Goal: Information Seeking & Learning: Find specific fact

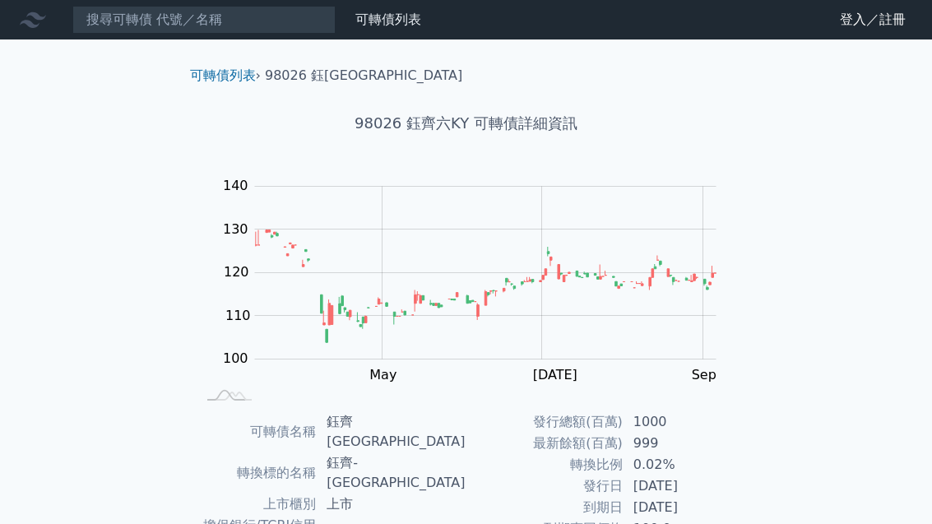
scroll to position [-2, 0]
click at [868, 24] on link "登入／註冊" at bounding box center [873, 20] width 92 height 26
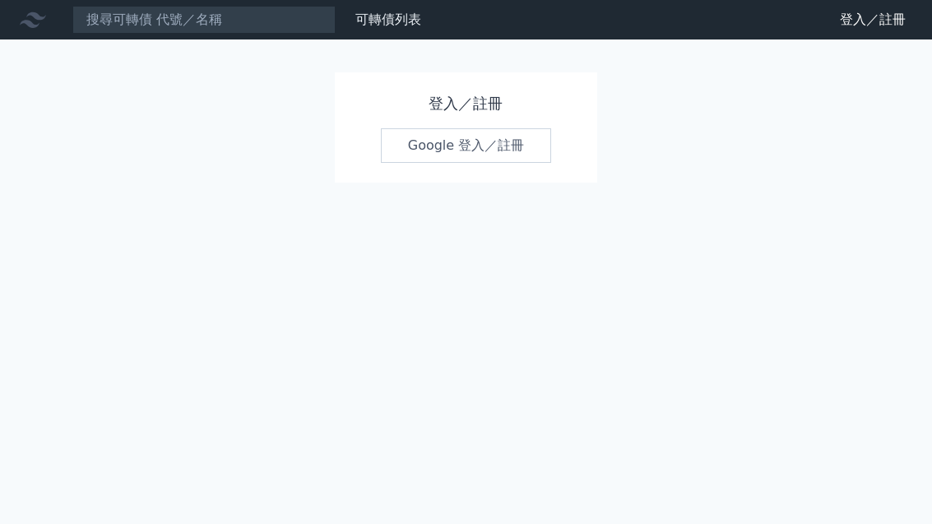
click at [416, 147] on link "Google 登入／註冊" at bounding box center [466, 145] width 171 height 35
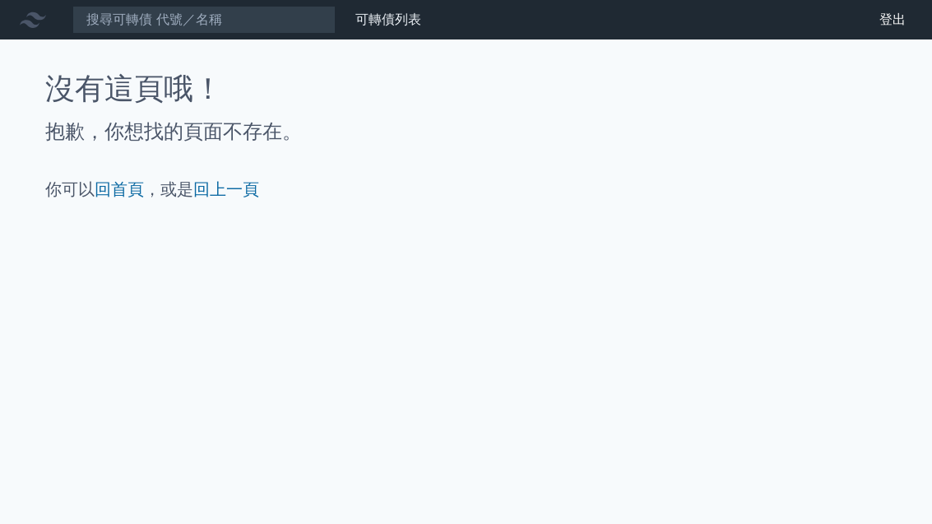
click at [365, 26] on link "可轉債列表" at bounding box center [389, 20] width 66 height 16
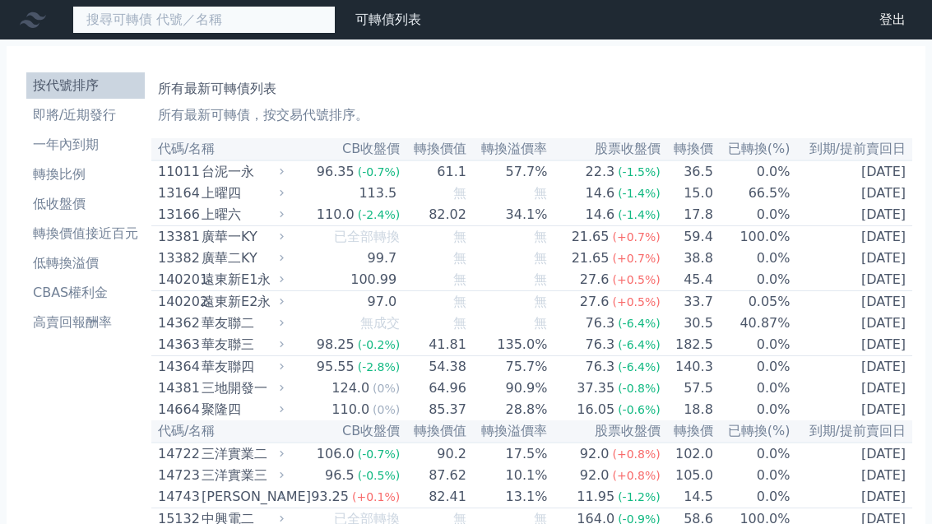
click at [114, 26] on input at bounding box center [203, 20] width 263 height 28
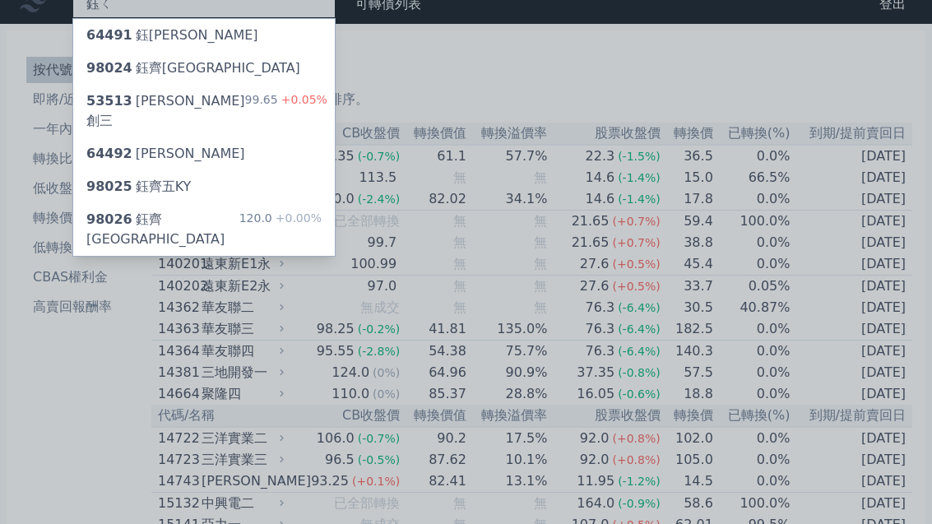
scroll to position [12, 0]
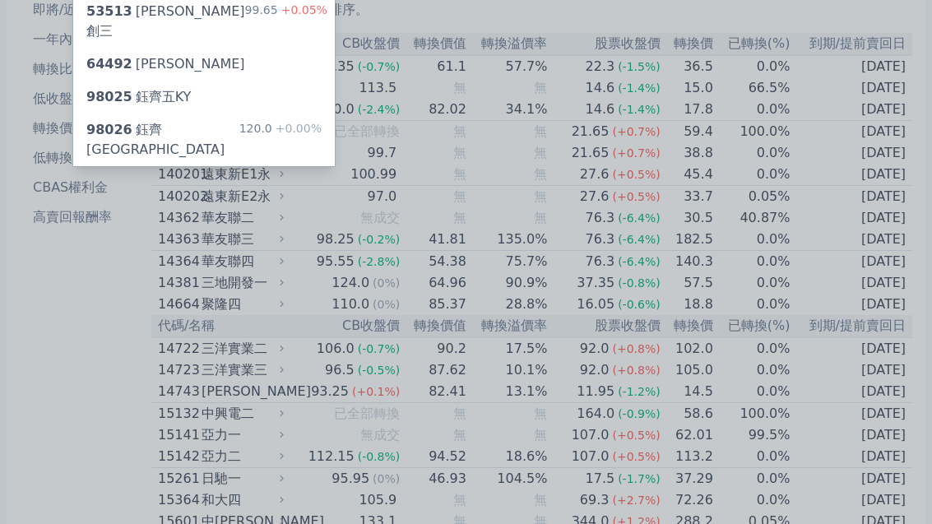
type input "[DEMOGRAPHIC_DATA][PERSON_NAME]"
click at [129, 123] on span "98026" at bounding box center [109, 131] width 46 height 16
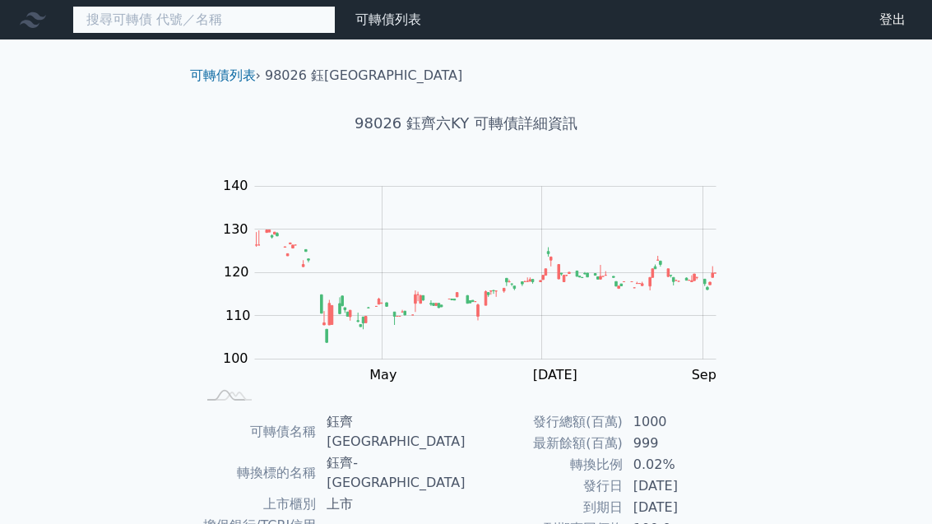
click at [211, 27] on input at bounding box center [203, 20] width 263 height 28
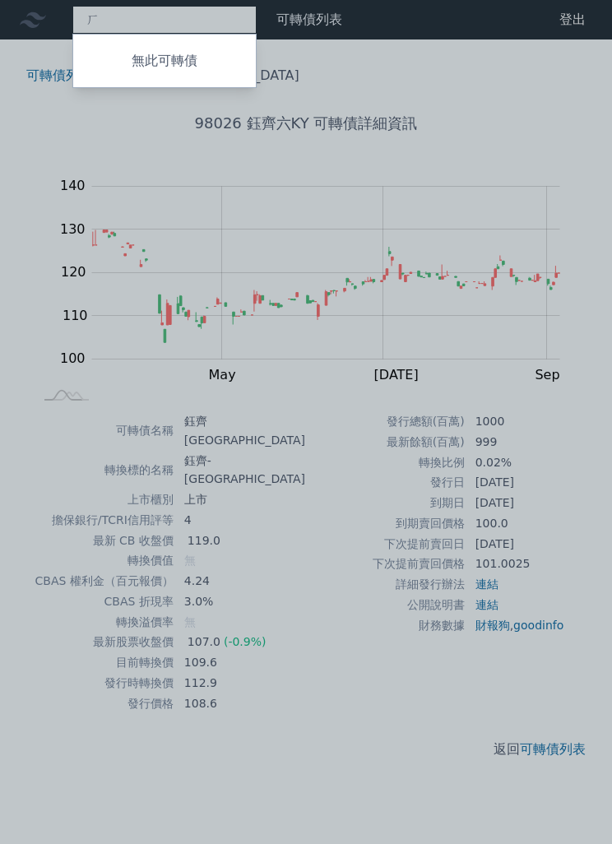
type input "ㄏ"
click at [57, 523] on div at bounding box center [306, 422] width 612 height 844
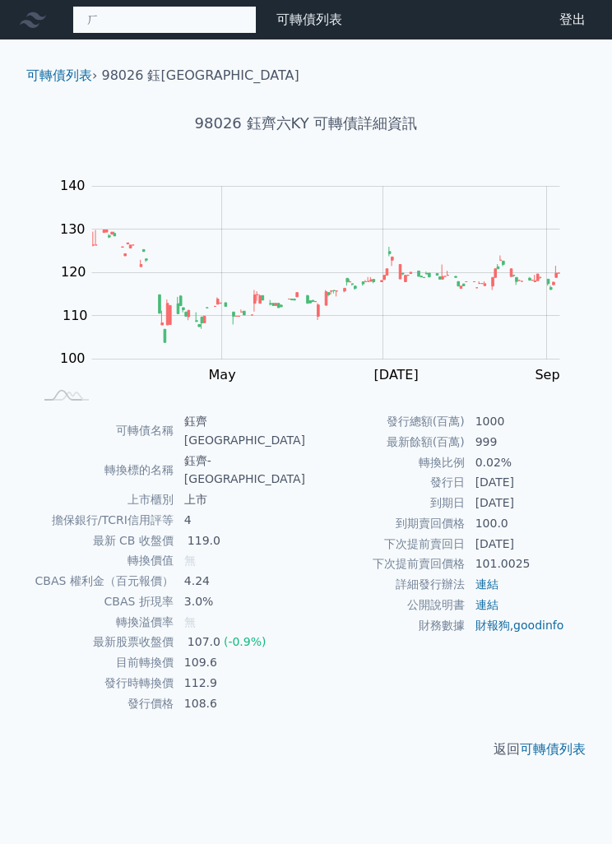
click at [109, 32] on div "ㄏ 無此可轉債" at bounding box center [164, 20] width 184 height 28
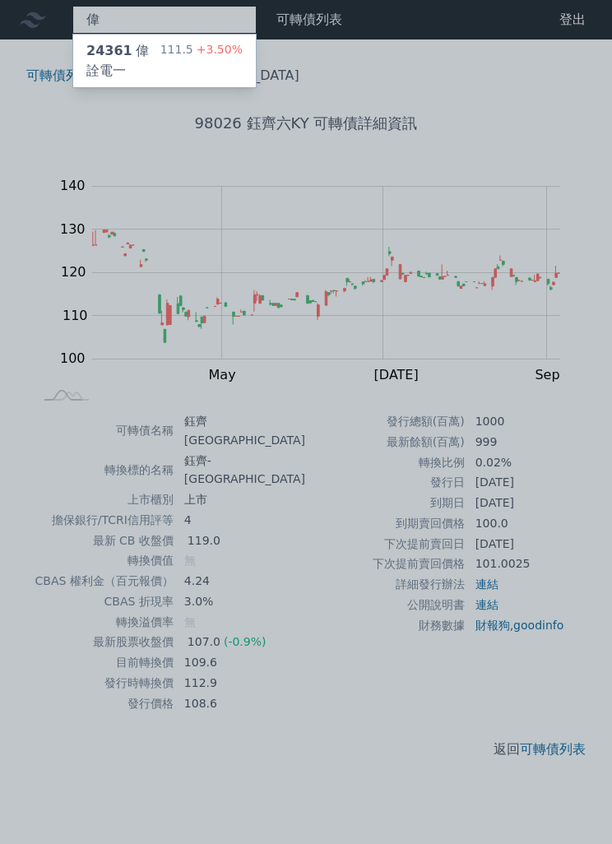
type input "偉"
click at [116, 65] on div "24361 偉詮電一" at bounding box center [123, 61] width 74 height 40
